Goal: Check status: Check status

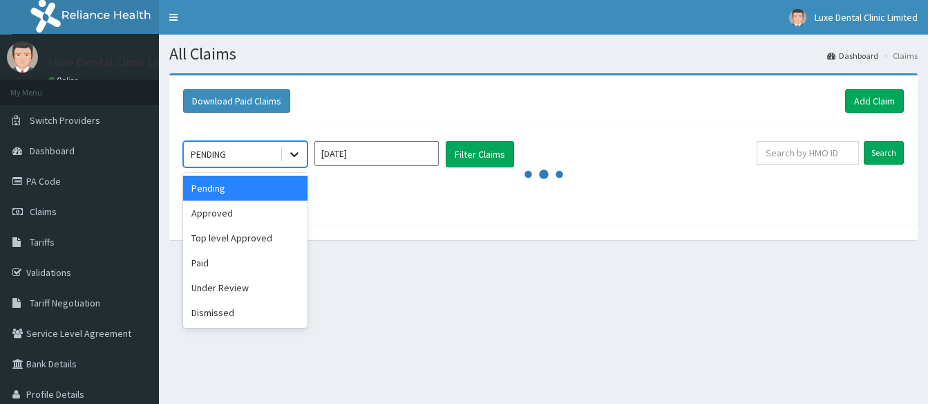
click at [297, 158] on icon at bounding box center [295, 154] width 14 height 14
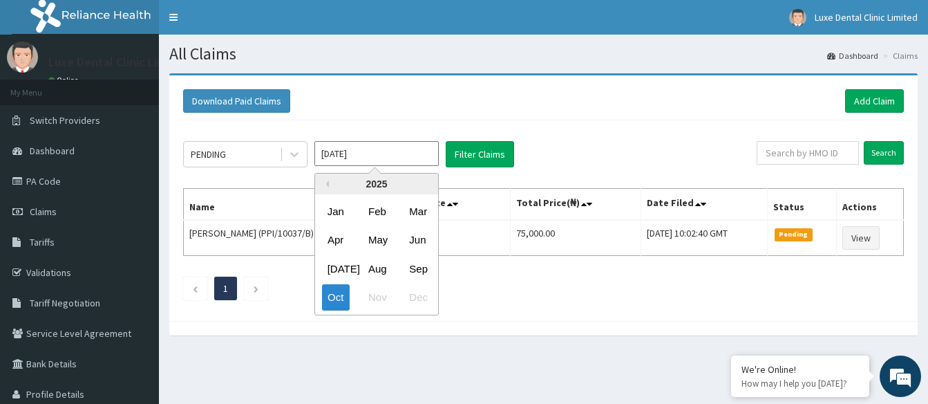
click at [366, 161] on input "[DATE]" at bounding box center [377, 153] width 124 height 25
click at [415, 267] on div "Sep" at bounding box center [418, 269] width 28 height 26
type input "Sep 2025"
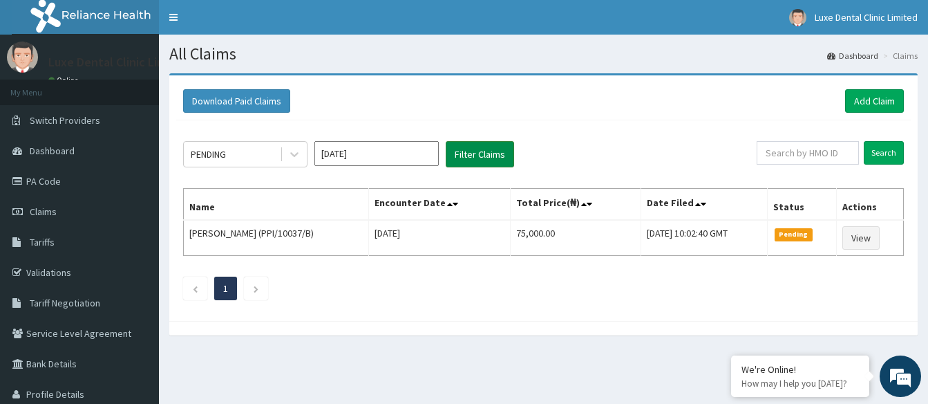
click at [495, 153] on button "Filter Claims" at bounding box center [480, 154] width 68 height 26
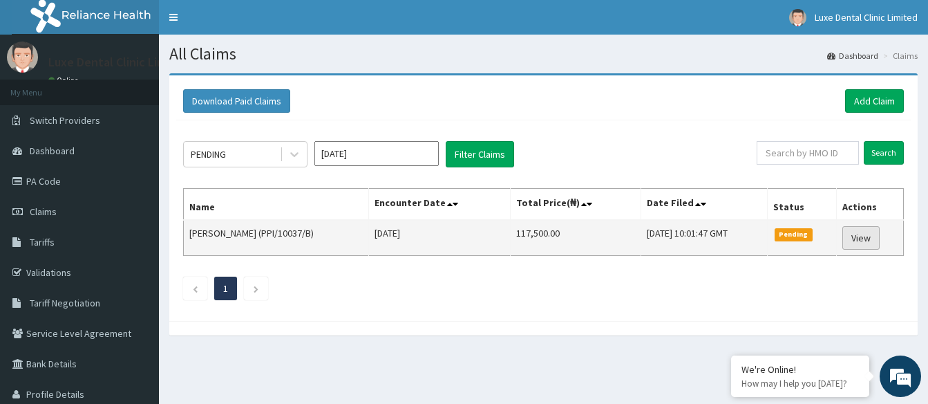
click at [863, 239] on link "View" at bounding box center [861, 238] width 37 height 24
